Goal: Check status: Check status

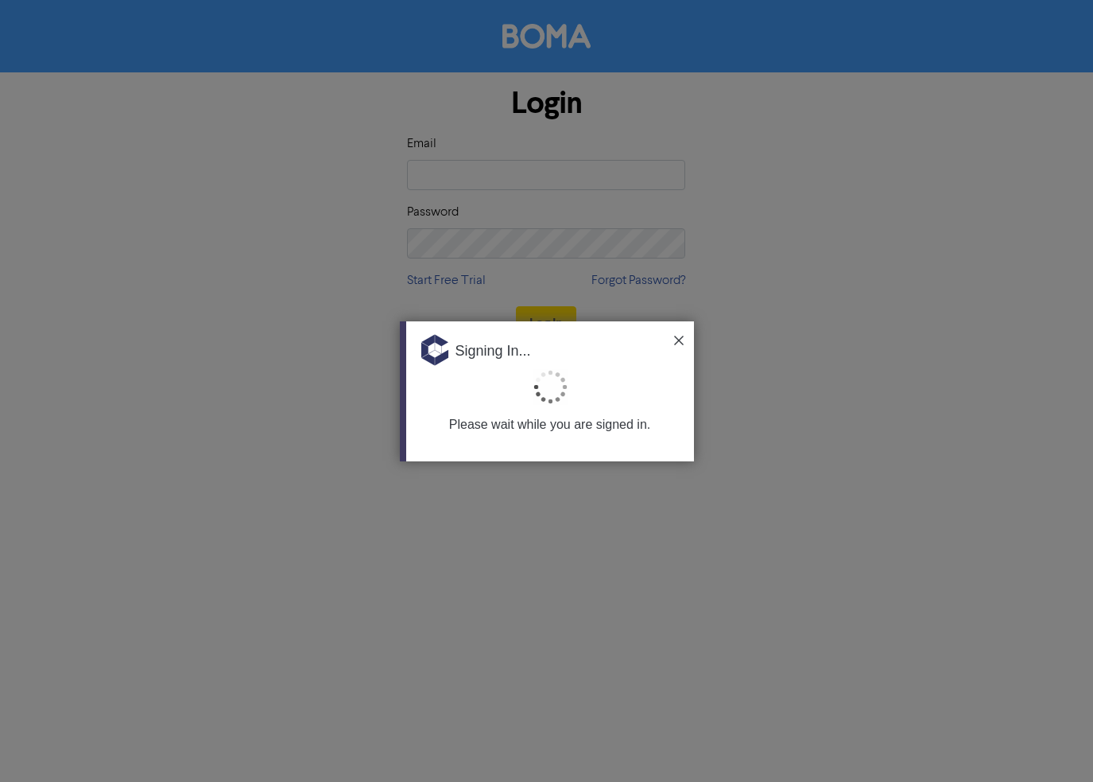
type input "[PERSON_NAME][EMAIL_ADDRESS][DOMAIN_NAME]"
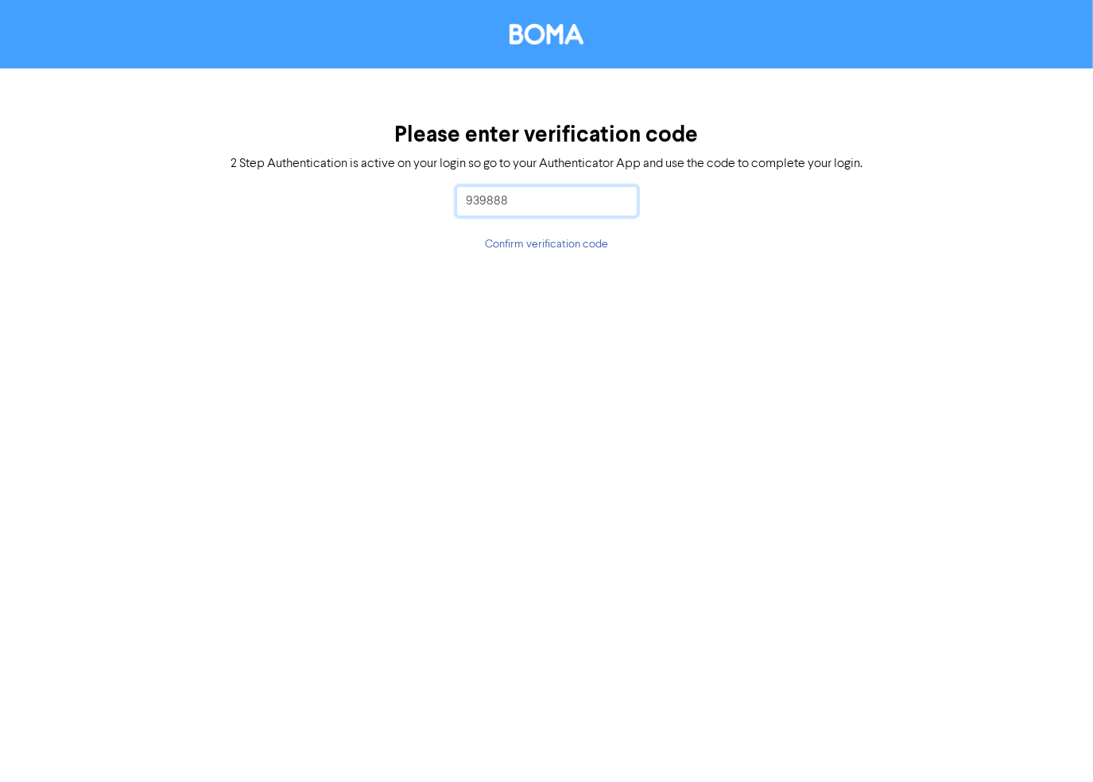
type input "939888"
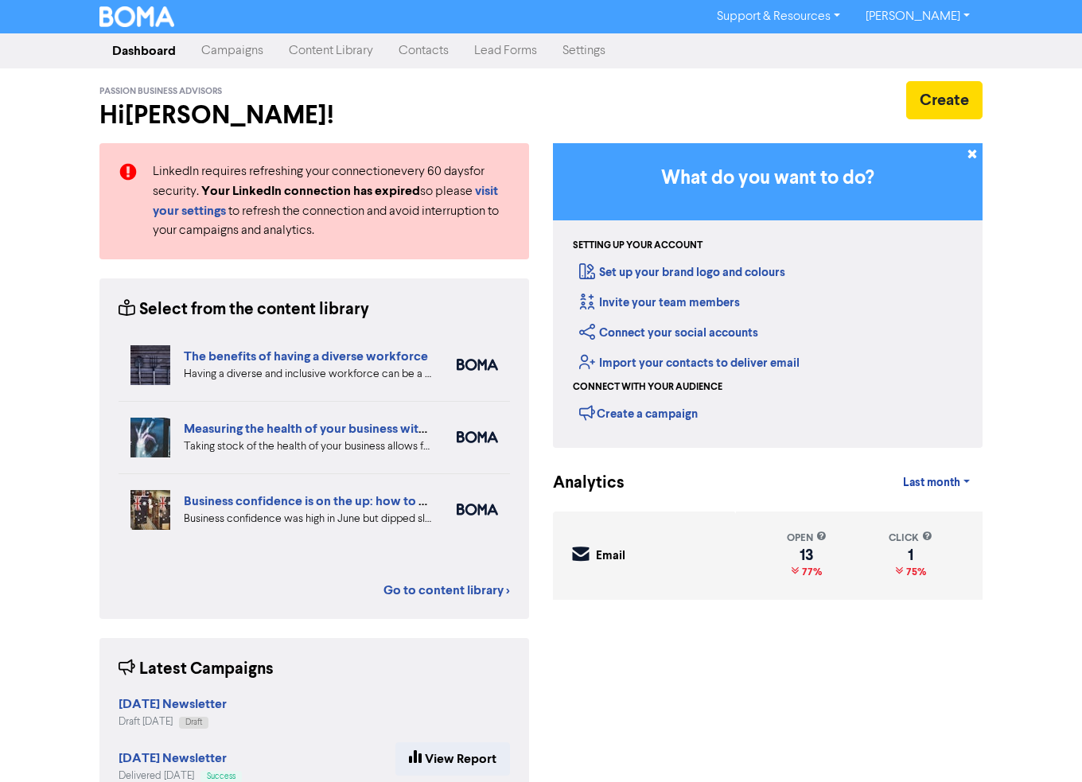
click at [246, 54] on link "Campaigns" at bounding box center [231, 51] width 87 height 32
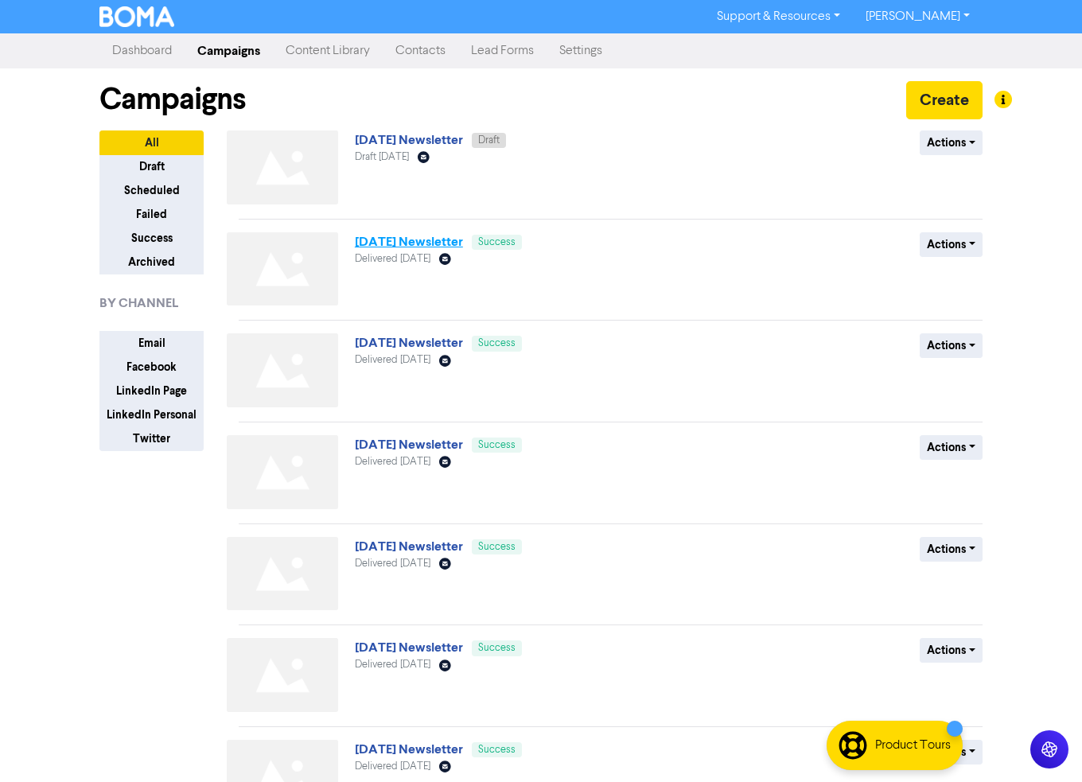
click at [439, 243] on link "[DATE] Newsletter" at bounding box center [409, 242] width 108 height 16
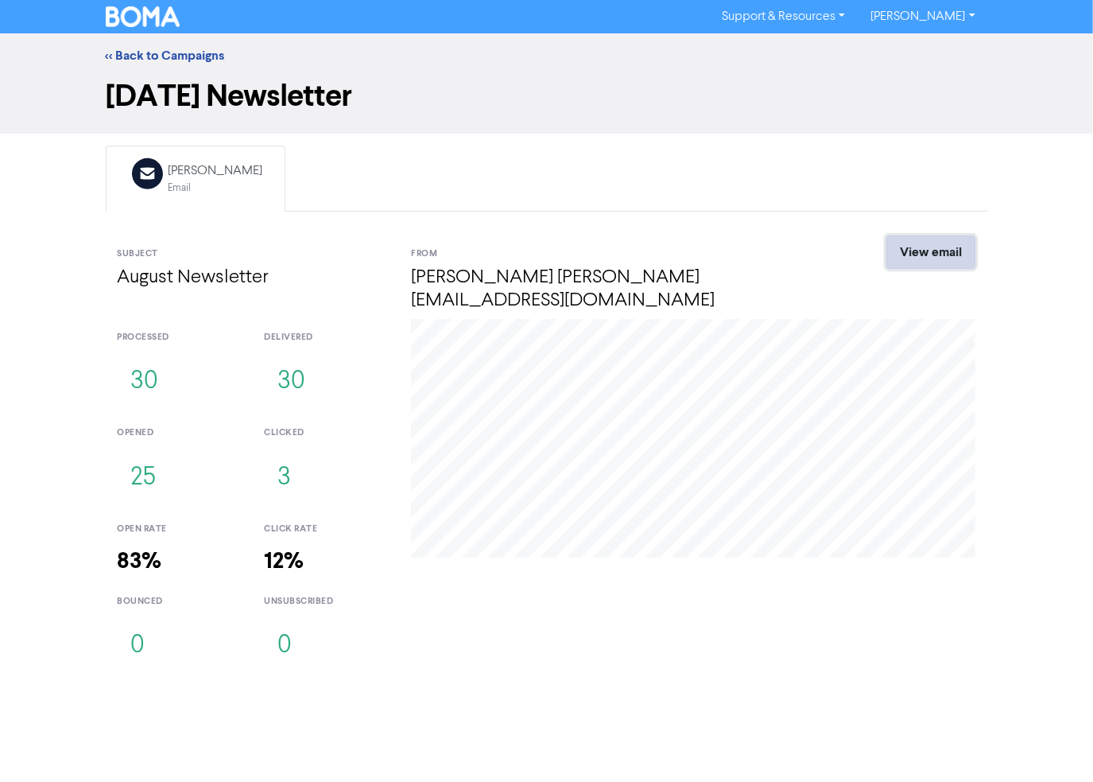
click at [957, 243] on link "View email" at bounding box center [931, 251] width 89 height 33
